Goal: Find specific page/section: Find specific page/section

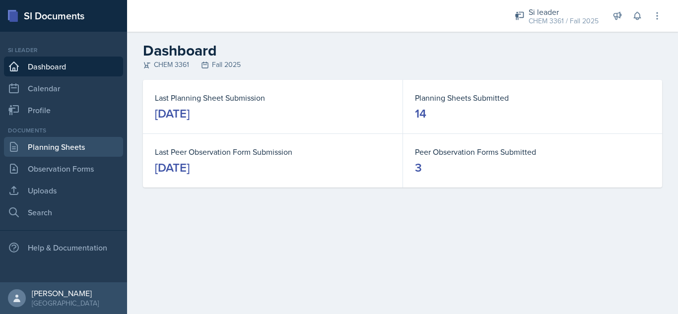
click at [76, 147] on link "Planning Sheets" at bounding box center [63, 147] width 119 height 20
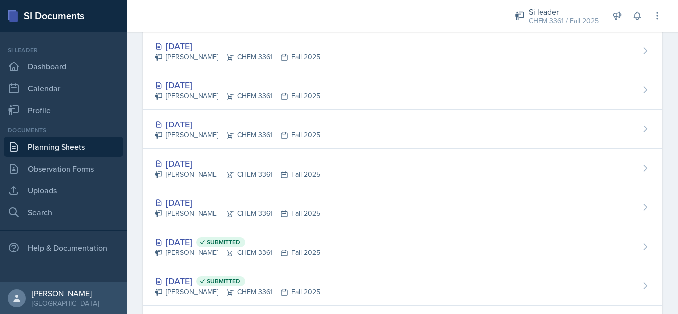
scroll to position [360, 0]
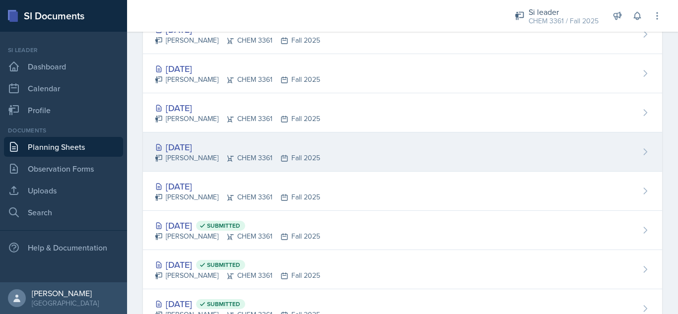
click at [400, 146] on div "[DATE] [PERSON_NAME] CHEM 3361 Fall 2025" at bounding box center [402, 152] width 519 height 39
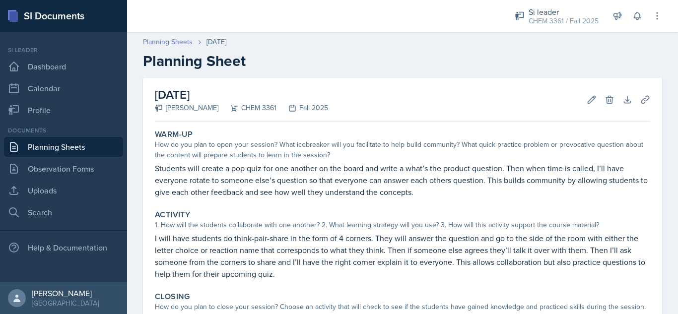
click at [162, 43] on link "Planning Sheets" at bounding box center [168, 42] width 50 height 10
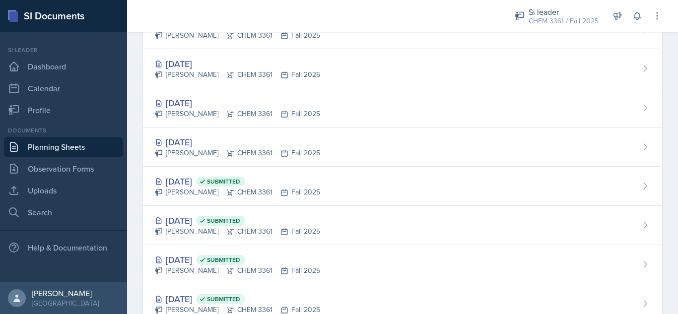
scroll to position [419, 0]
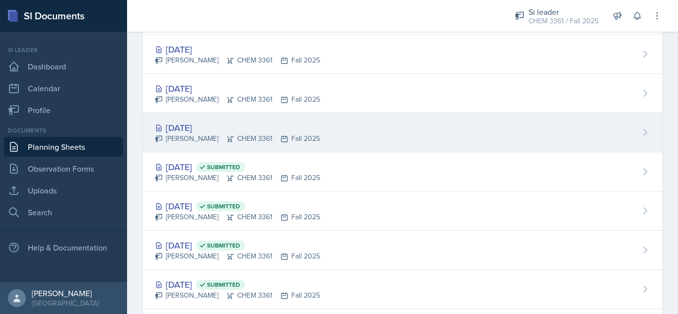
click at [384, 132] on div "[DATE] [PERSON_NAME] CHEM 3361 Fall 2025" at bounding box center [402, 132] width 519 height 39
